Goal: Task Accomplishment & Management: Manage account settings

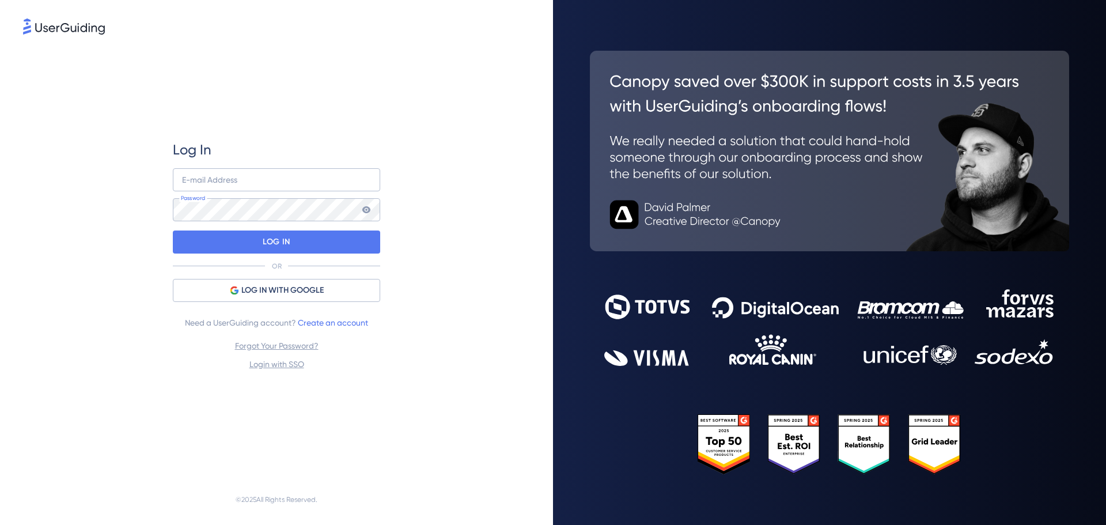
click at [57, 24] on img at bounding box center [64, 26] width 82 height 16
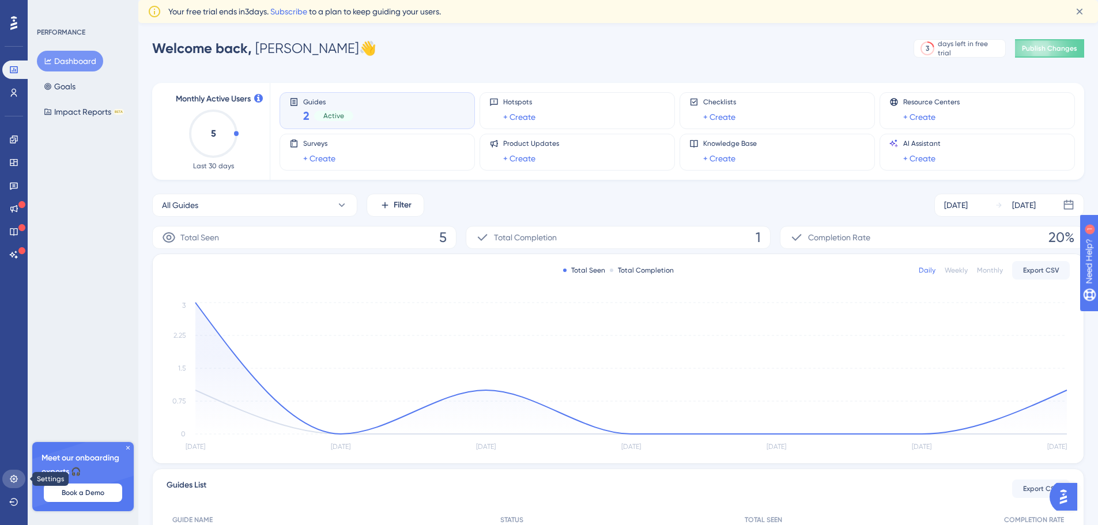
click at [14, 477] on icon at bounding box center [13, 478] width 9 height 9
